Goal: Use online tool/utility: Utilize a website feature to perform a specific function

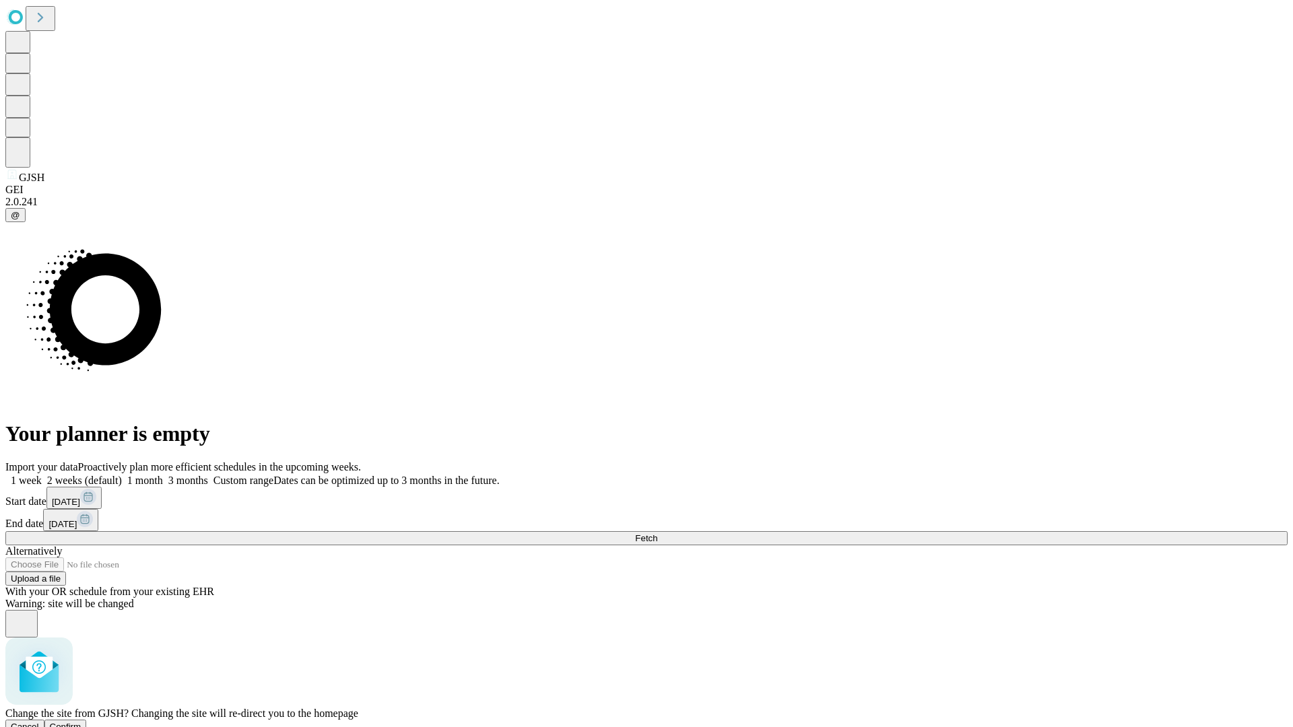
click at [81, 722] on span "Confirm" at bounding box center [66, 727] width 32 height 10
click at [122, 475] on label "2 weeks (default)" at bounding box center [82, 480] width 80 height 11
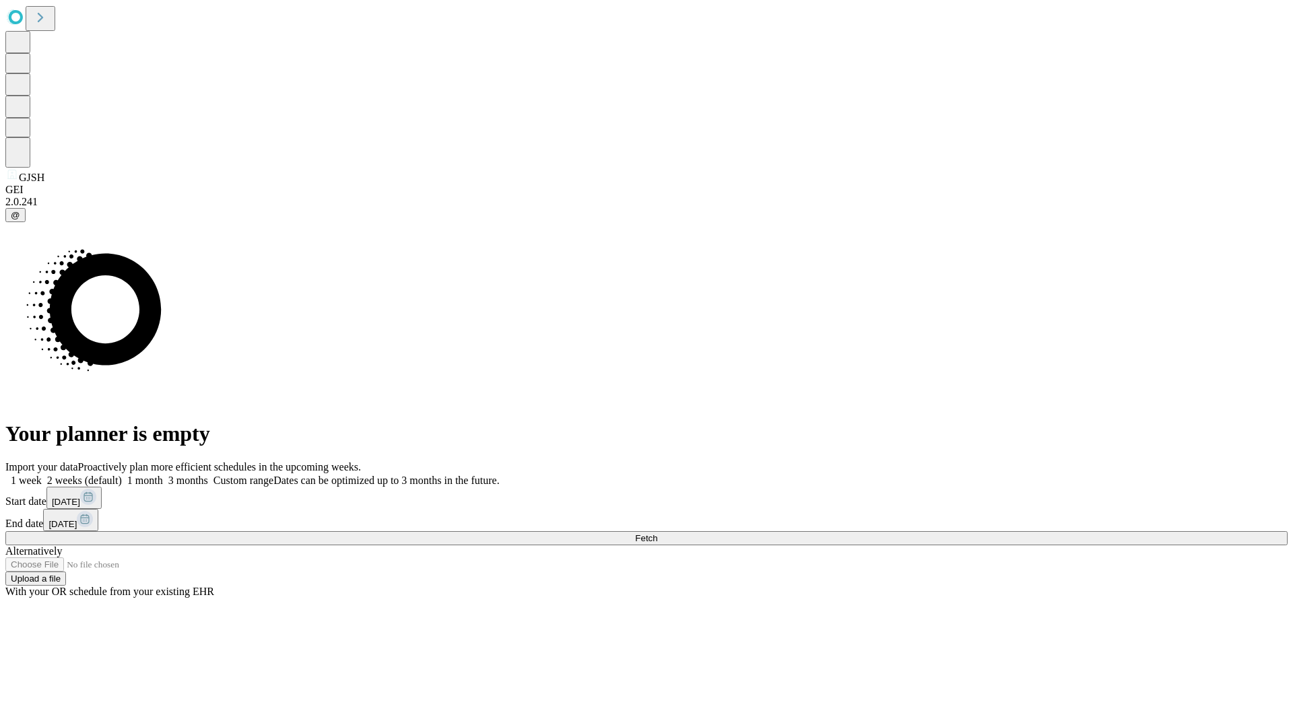
click at [657, 533] on span "Fetch" at bounding box center [646, 538] width 22 height 10
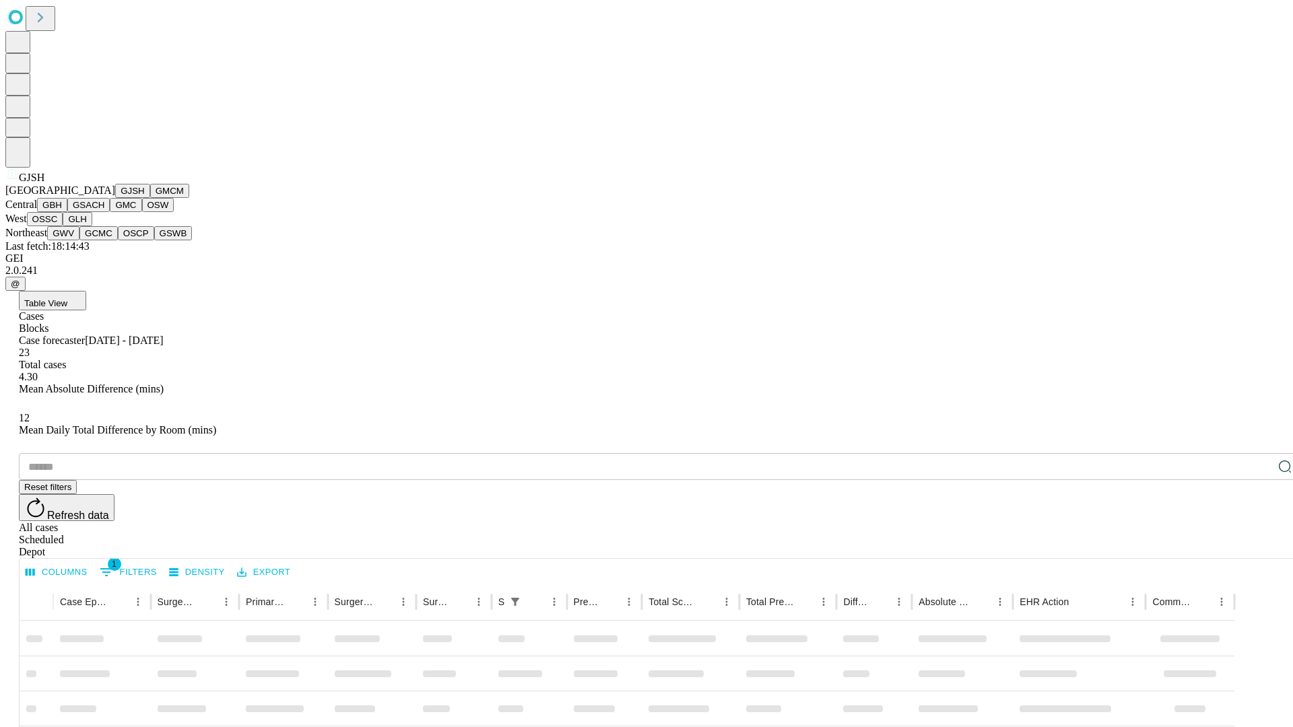
click at [150, 198] on button "GMCM" at bounding box center [169, 191] width 39 height 14
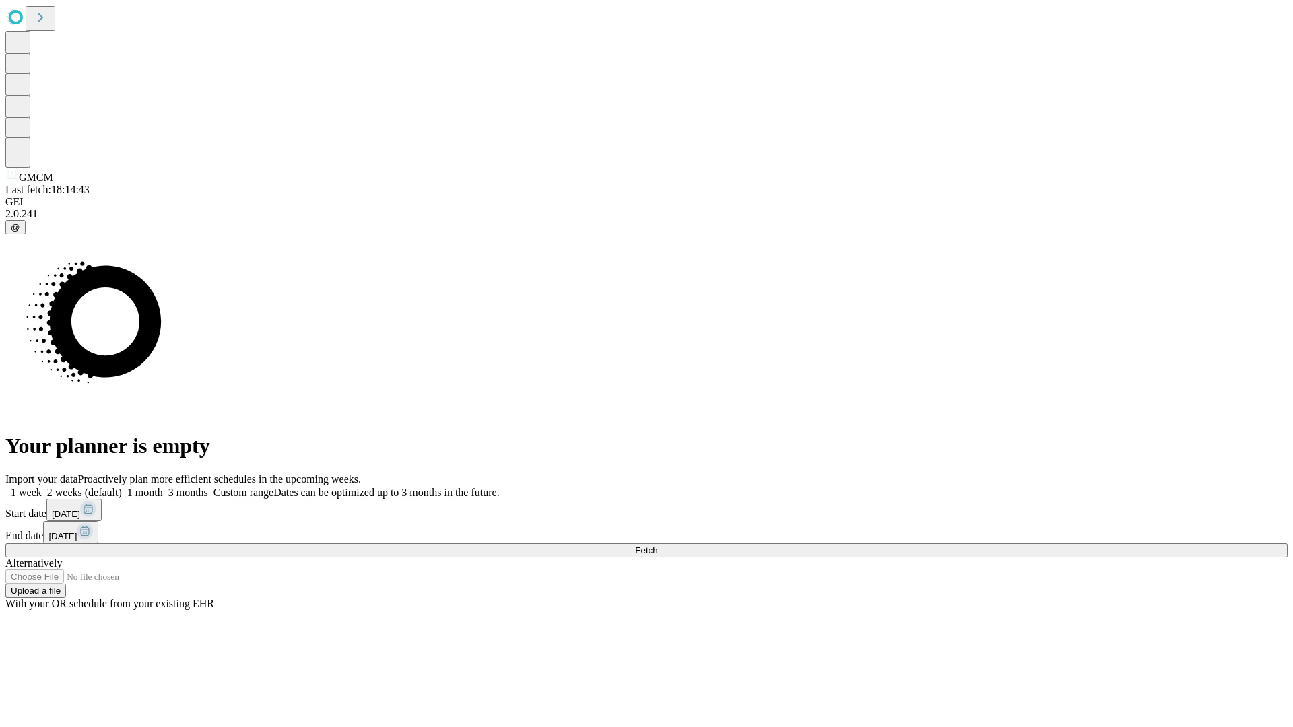
click at [122, 487] on label "2 weeks (default)" at bounding box center [82, 492] width 80 height 11
click at [657, 546] on span "Fetch" at bounding box center [646, 551] width 22 height 10
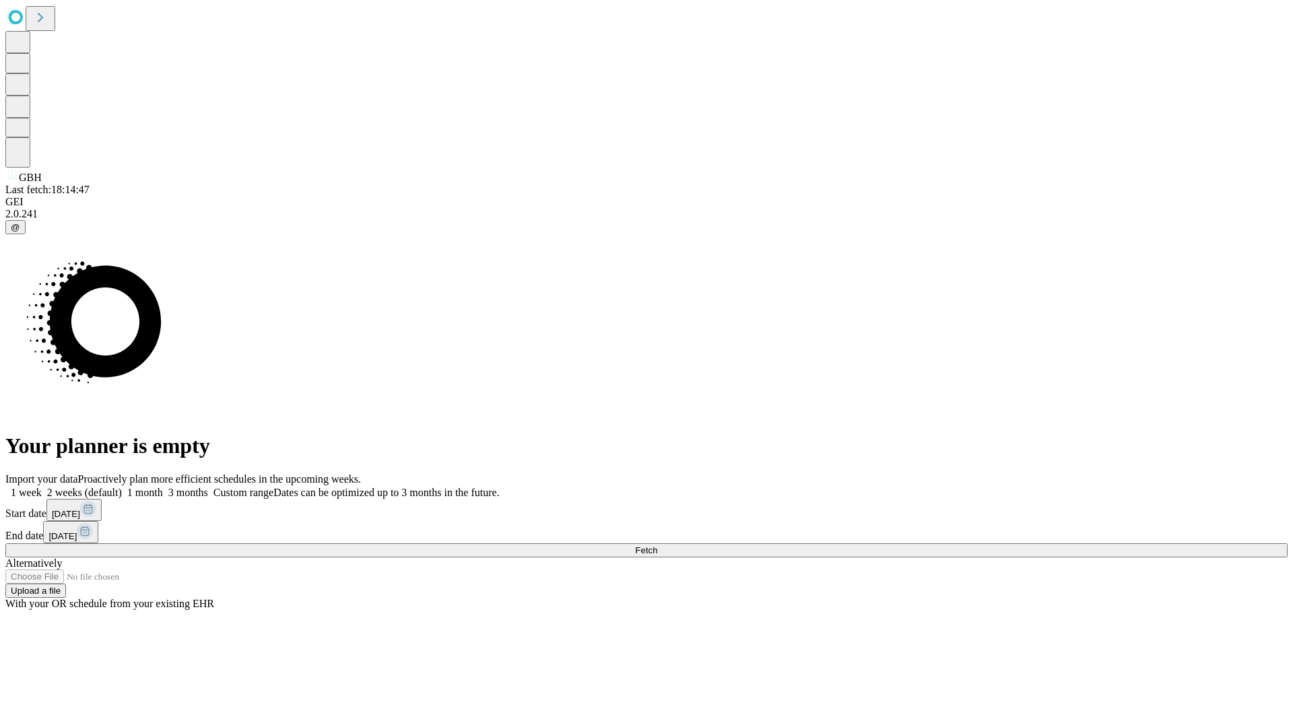
click at [657, 546] on span "Fetch" at bounding box center [646, 551] width 22 height 10
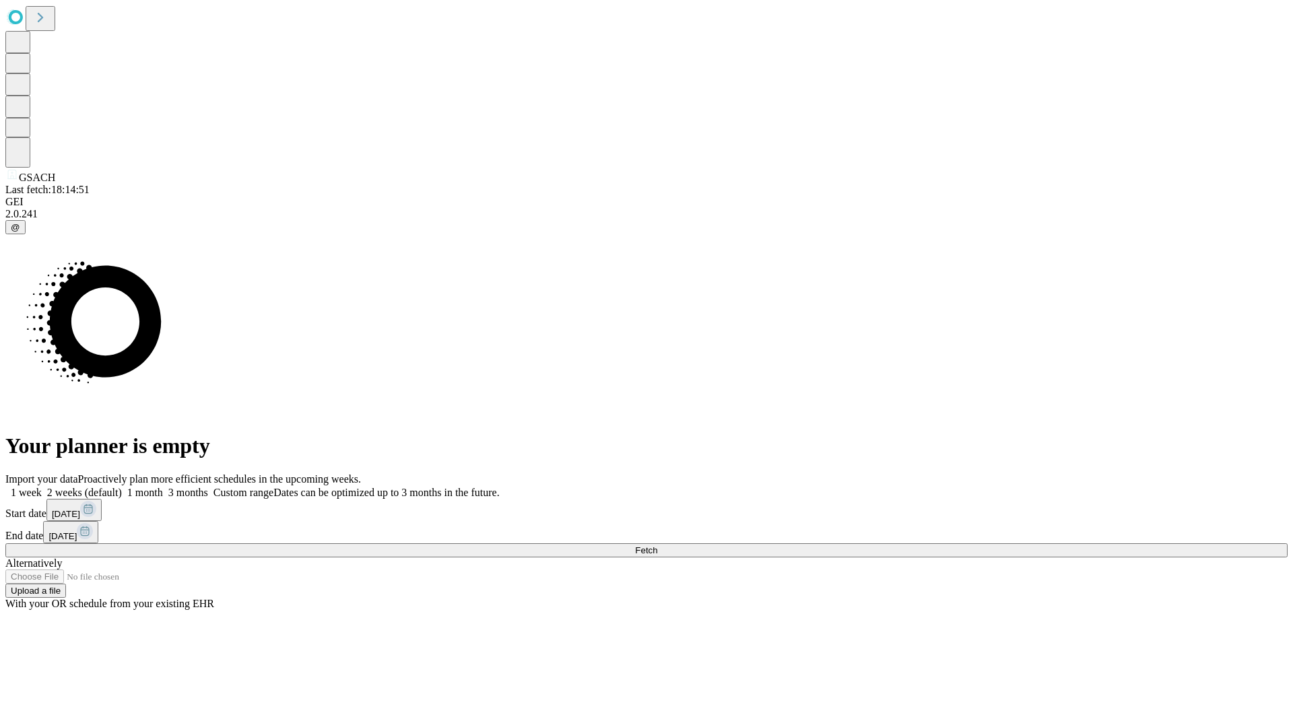
click at [122, 487] on label "2 weeks (default)" at bounding box center [82, 492] width 80 height 11
click at [657, 546] on span "Fetch" at bounding box center [646, 551] width 22 height 10
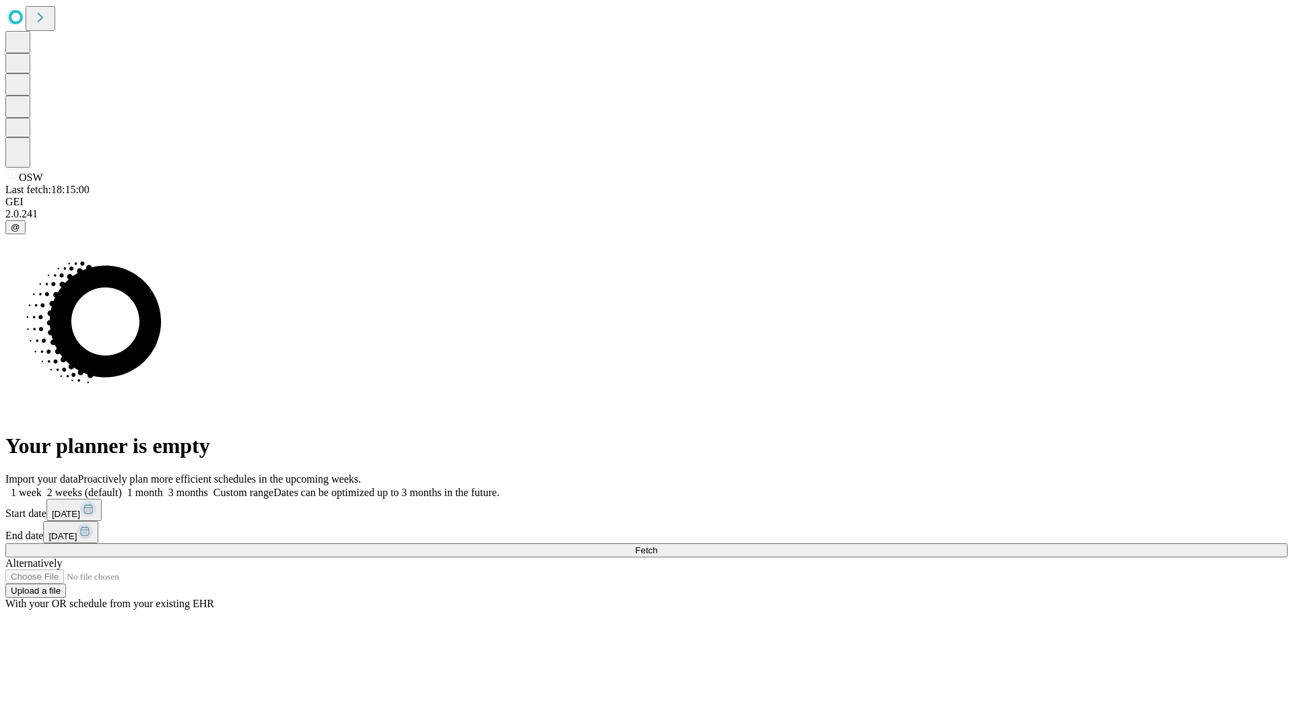
click at [122, 487] on label "2 weeks (default)" at bounding box center [82, 492] width 80 height 11
click at [657, 546] on span "Fetch" at bounding box center [646, 551] width 22 height 10
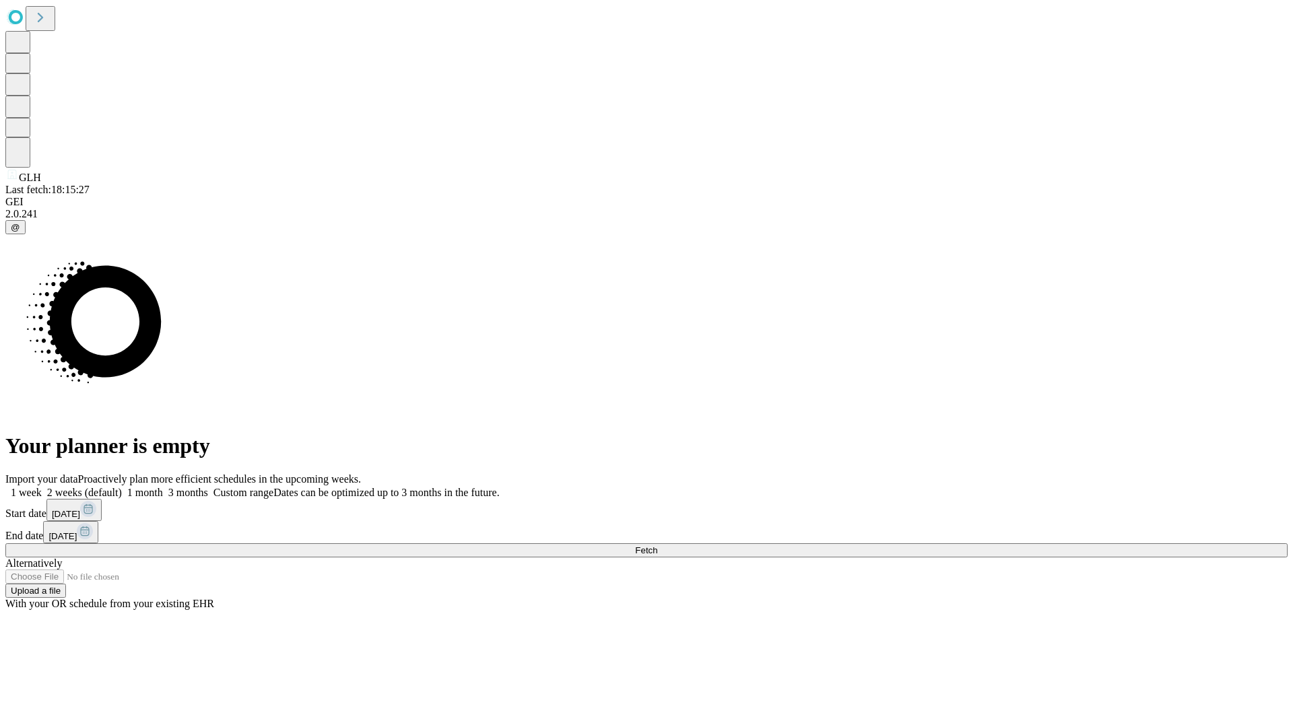
click at [657, 546] on span "Fetch" at bounding box center [646, 551] width 22 height 10
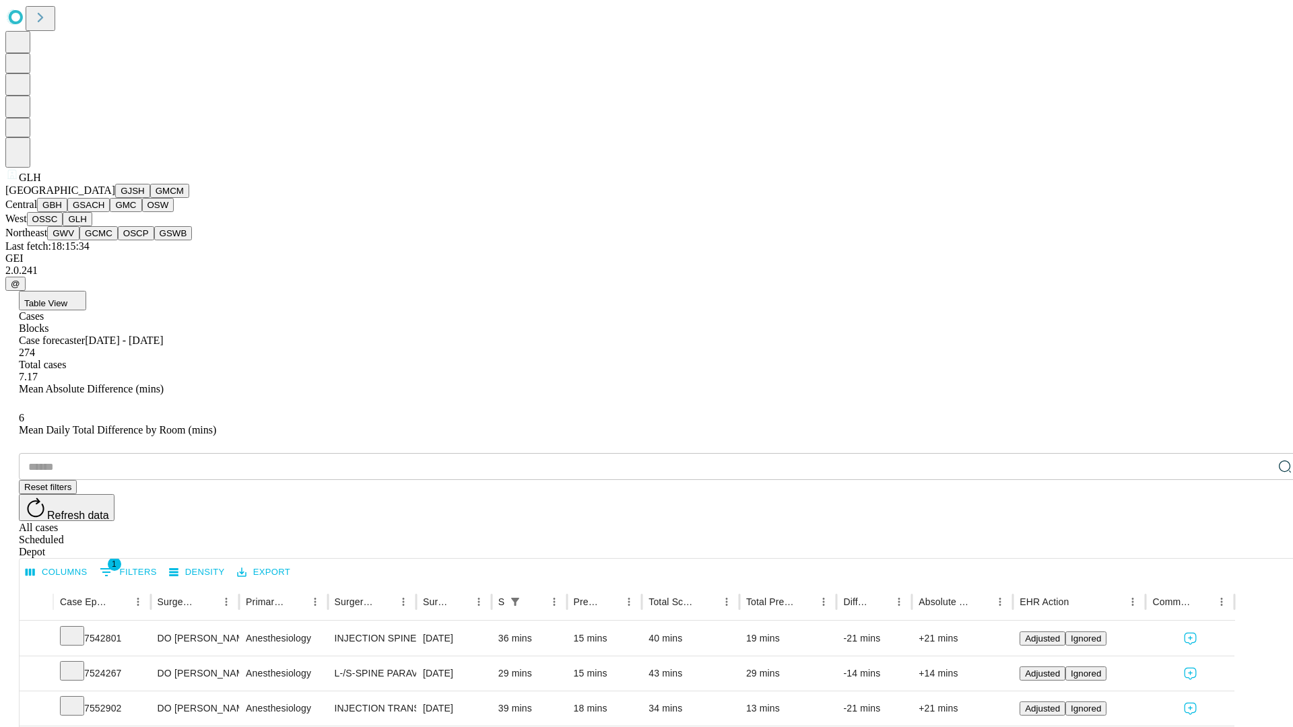
click at [79, 240] on button "GWV" at bounding box center [63, 233] width 32 height 14
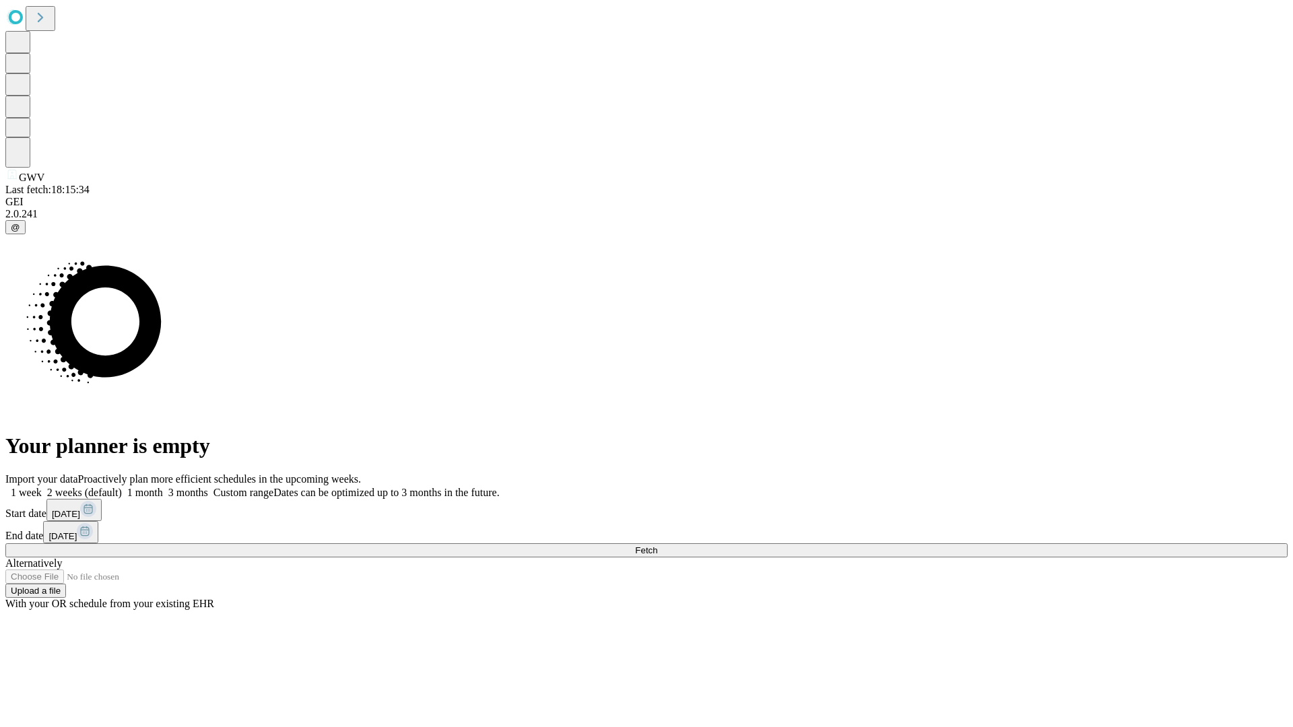
click at [122, 487] on label "2 weeks (default)" at bounding box center [82, 492] width 80 height 11
click at [657, 546] on span "Fetch" at bounding box center [646, 551] width 22 height 10
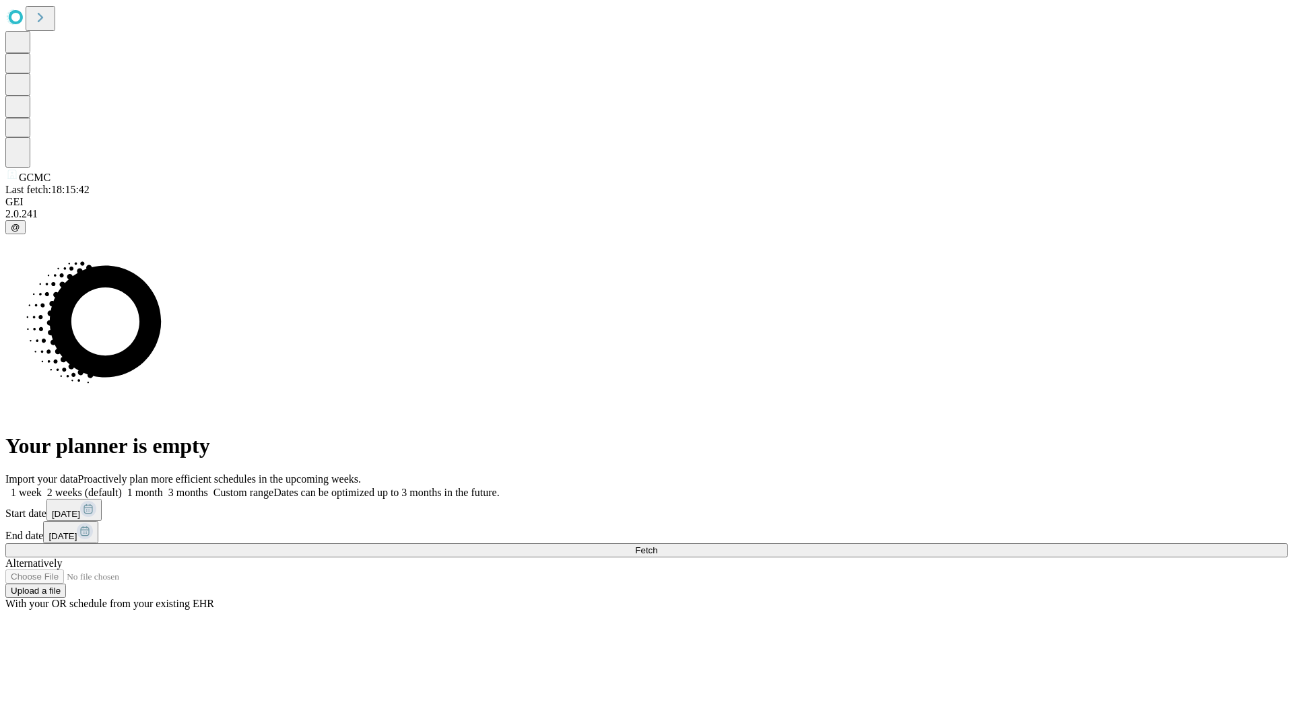
click at [122, 487] on label "2 weeks (default)" at bounding box center [82, 492] width 80 height 11
click at [657, 546] on span "Fetch" at bounding box center [646, 551] width 22 height 10
